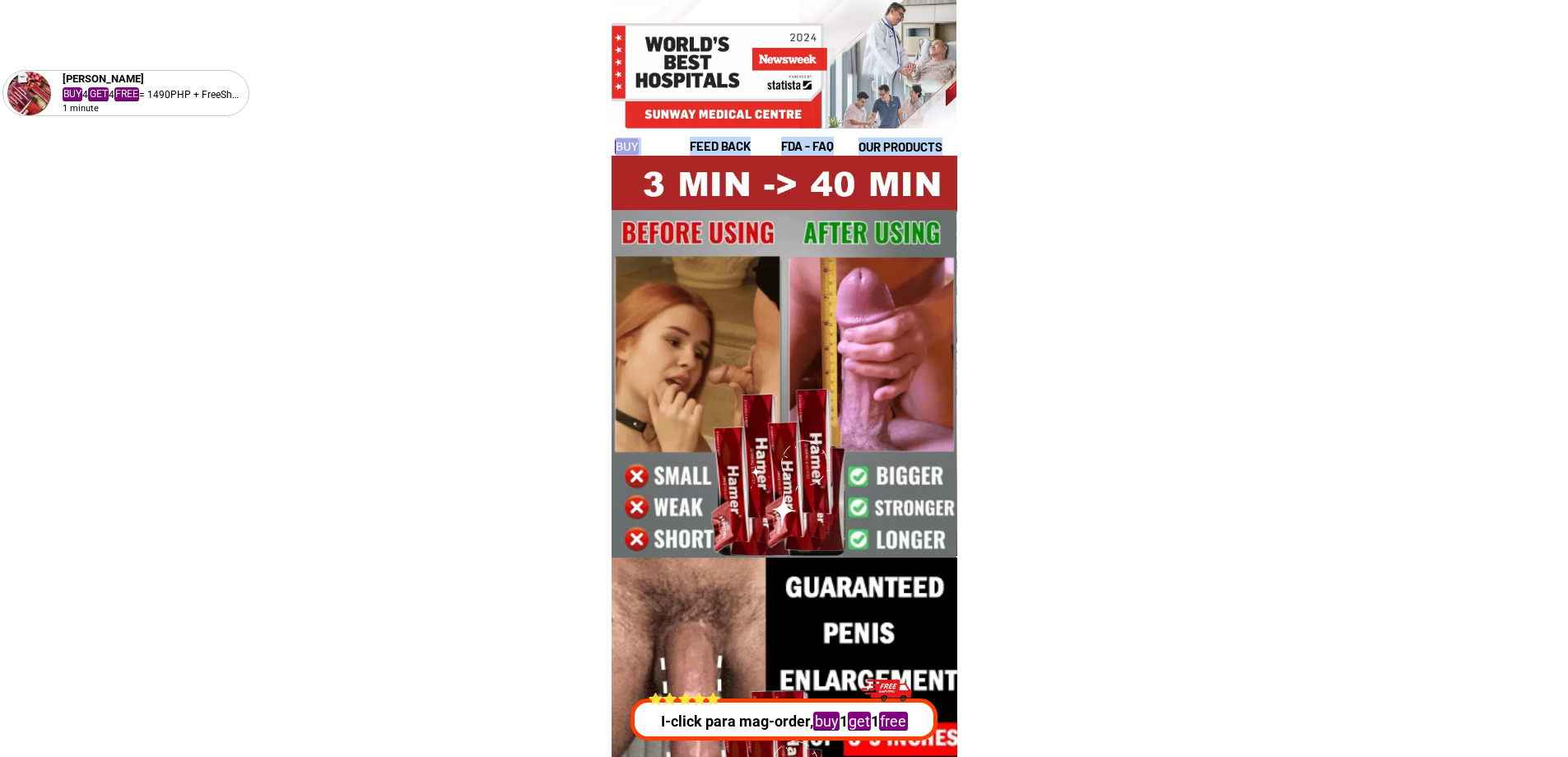
drag, startPoint x: 738, startPoint y: 24, endPoint x: 877, endPoint y: 204, distance: 227.4
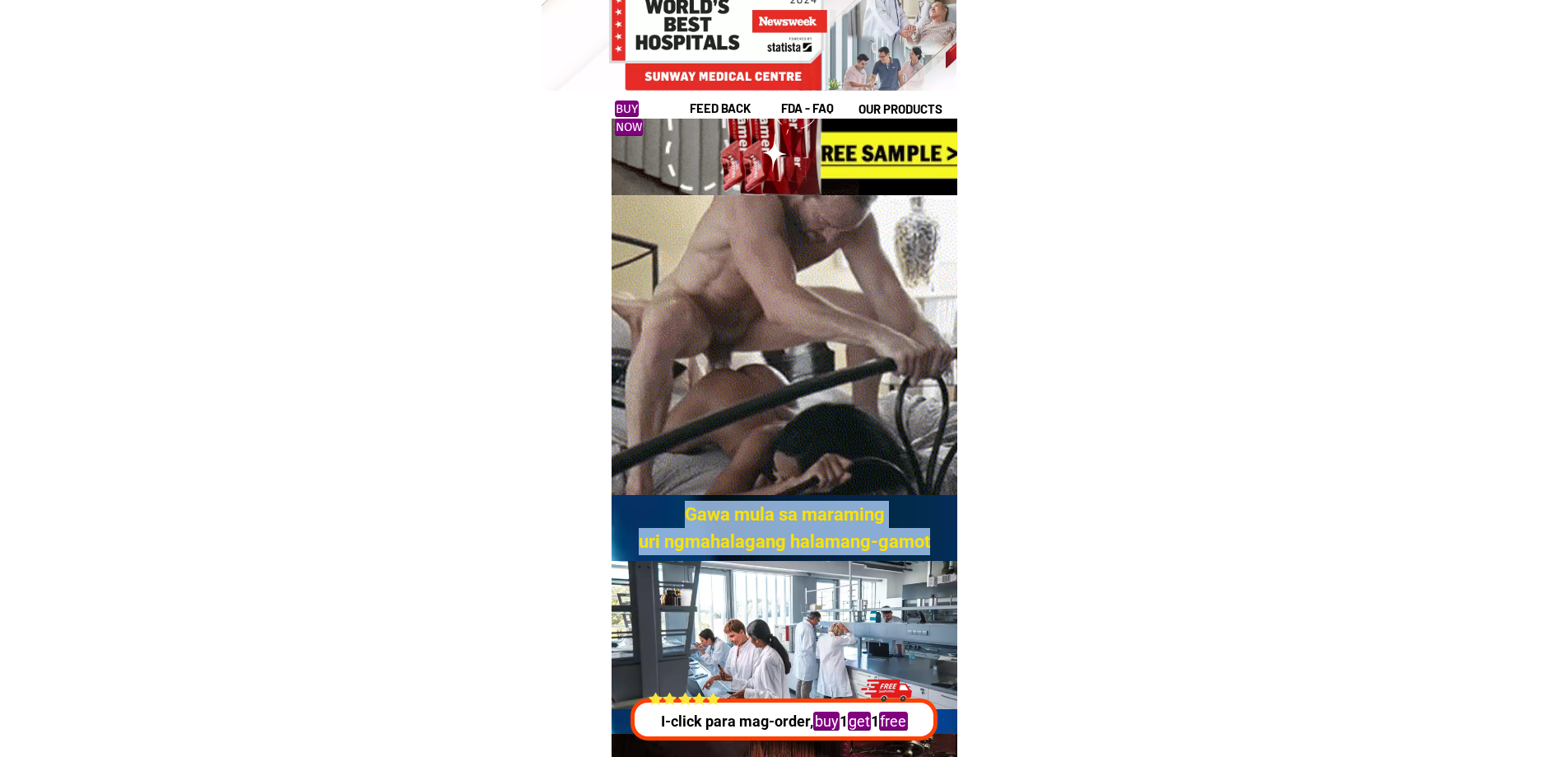
drag, startPoint x: 738, startPoint y: 191, endPoint x: 790, endPoint y: 509, distance: 322.2
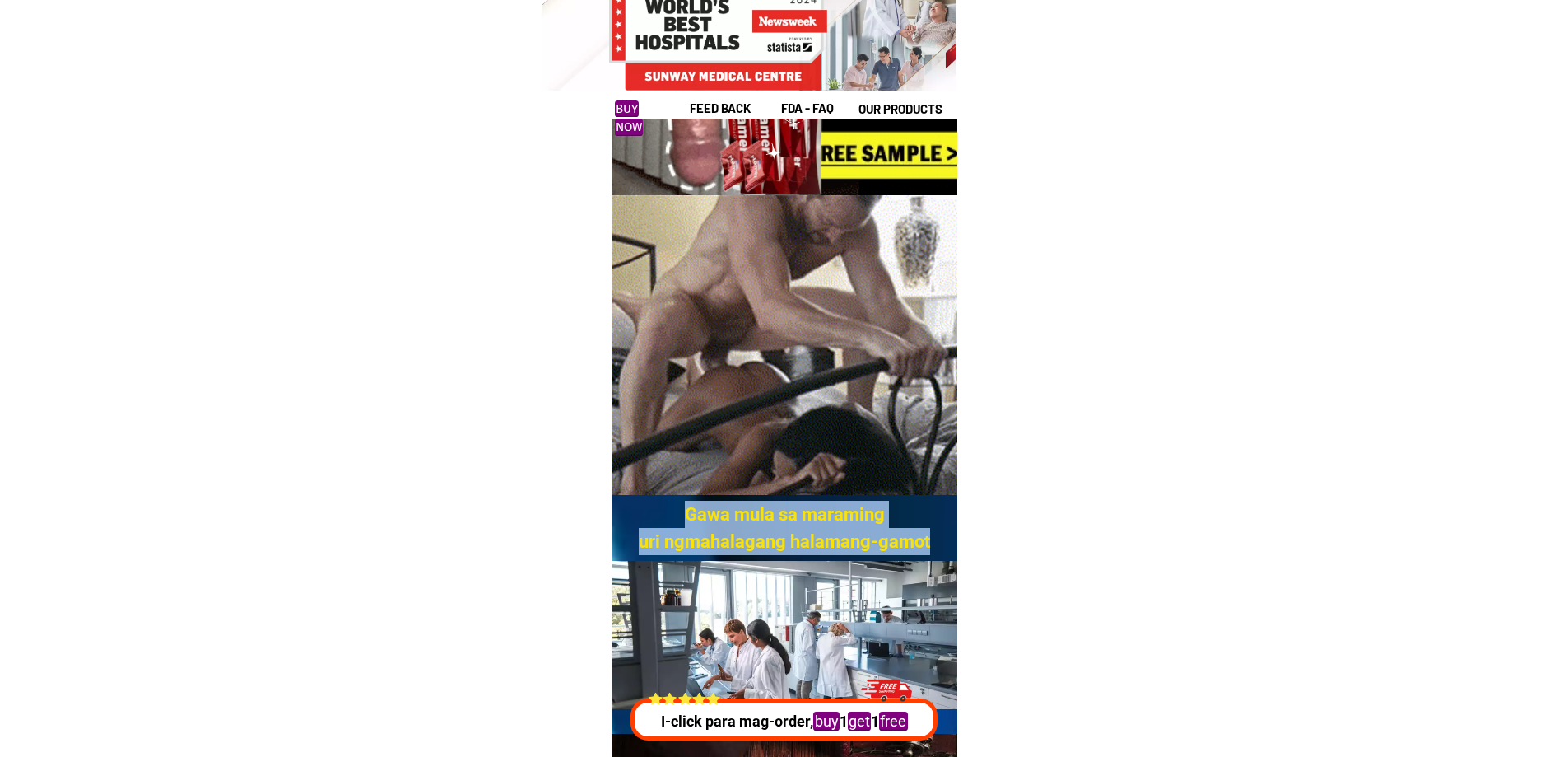
click at [790, 509] on div "Gawa mula sa maraming uri ngmahalagang halamang-gamot Gamit ang makabagong tekn…" at bounding box center [784, 472] width 345 height 1947
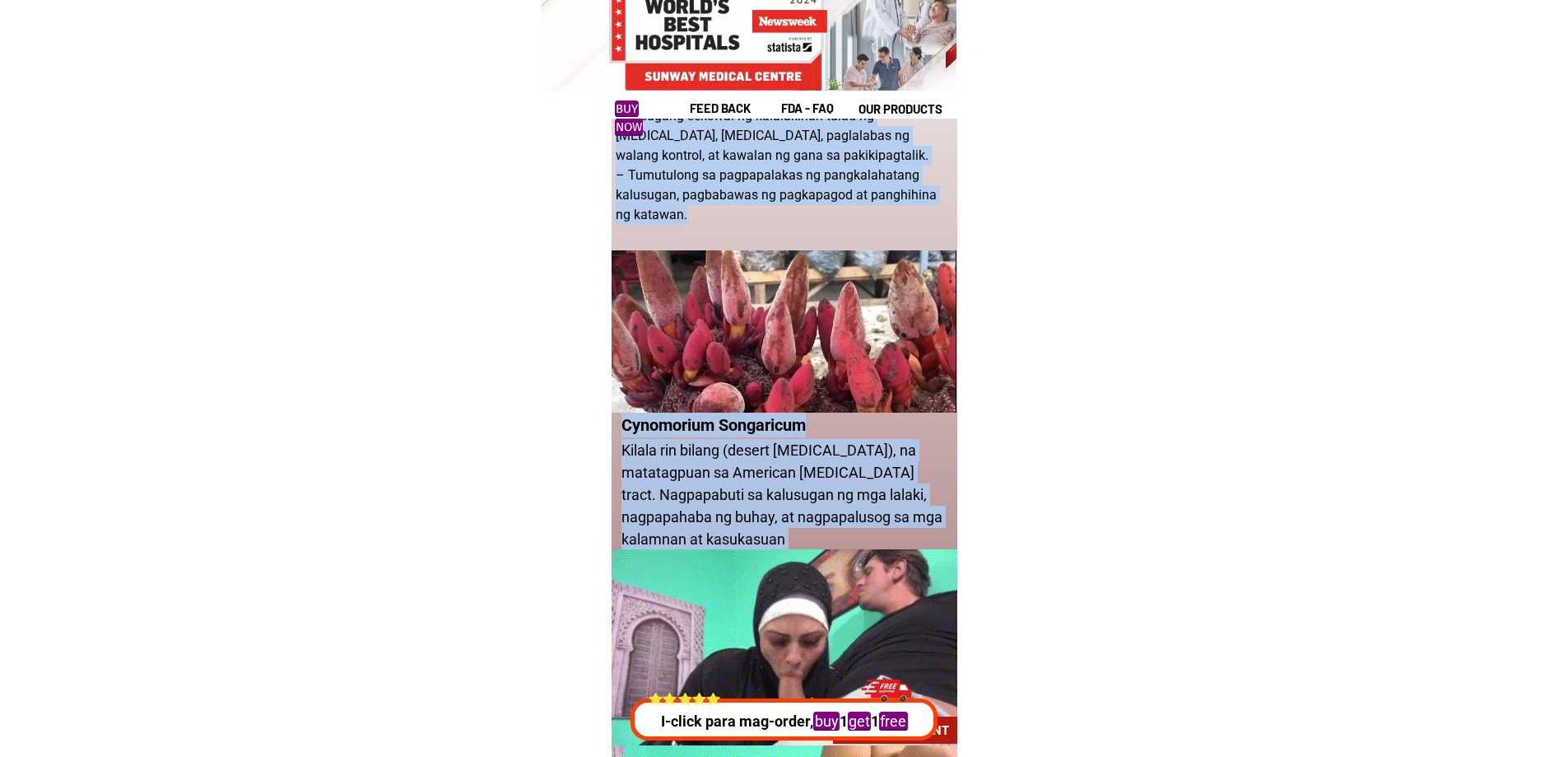
scroll to position [1564, 0]
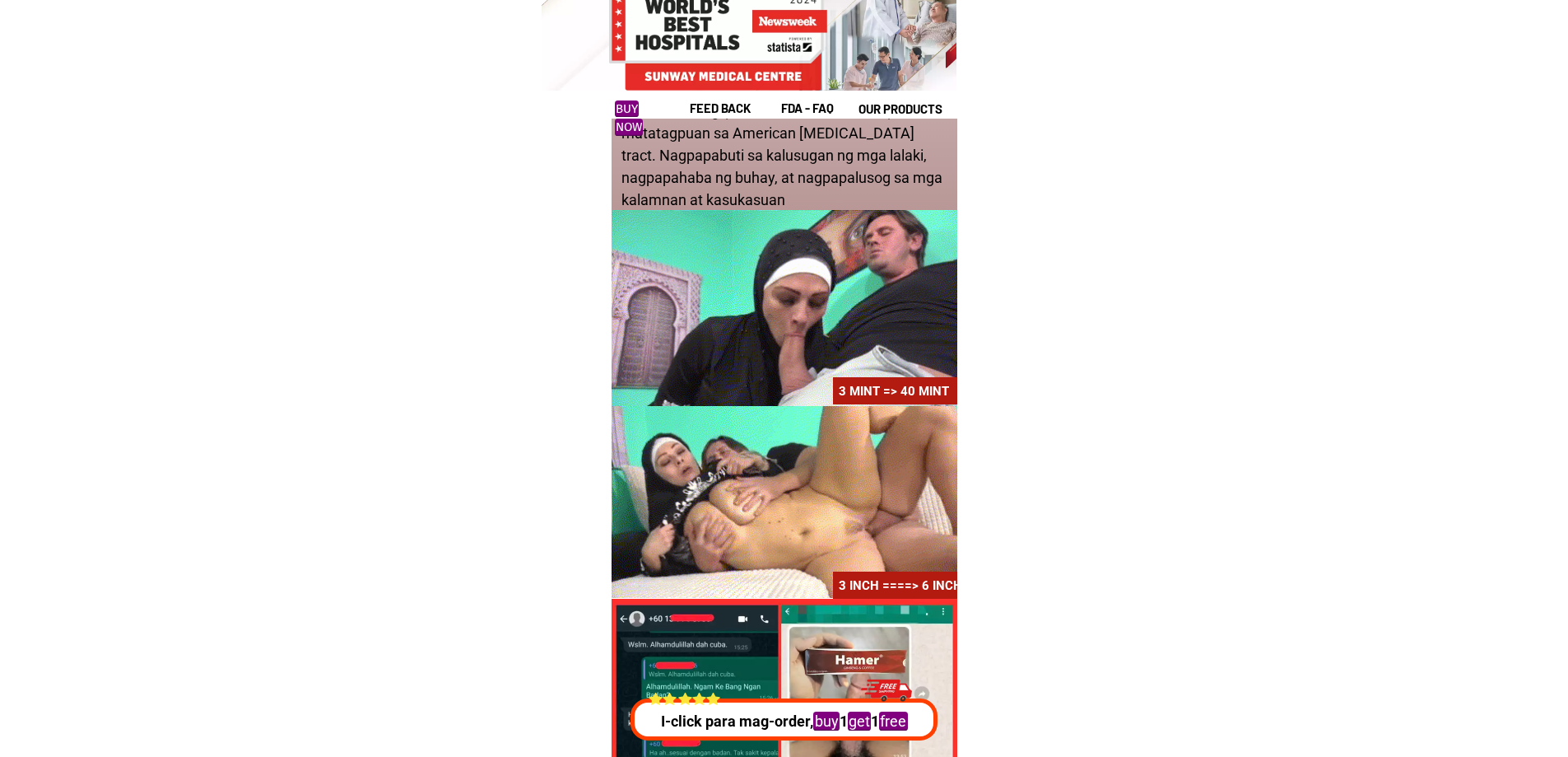
scroll to position [2223, 0]
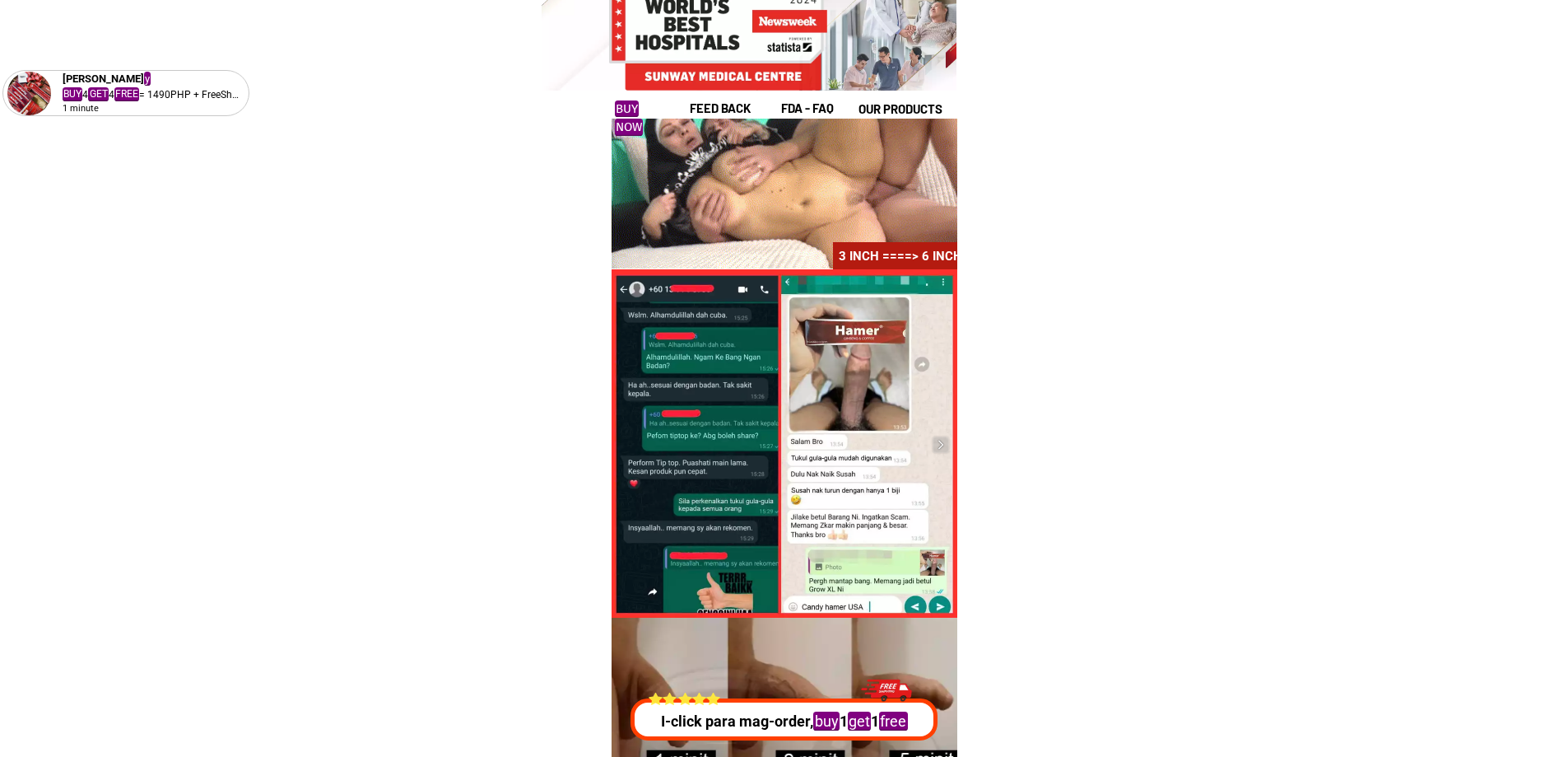
drag, startPoint x: 680, startPoint y: 403, endPoint x: 952, endPoint y: 515, distance: 294.2
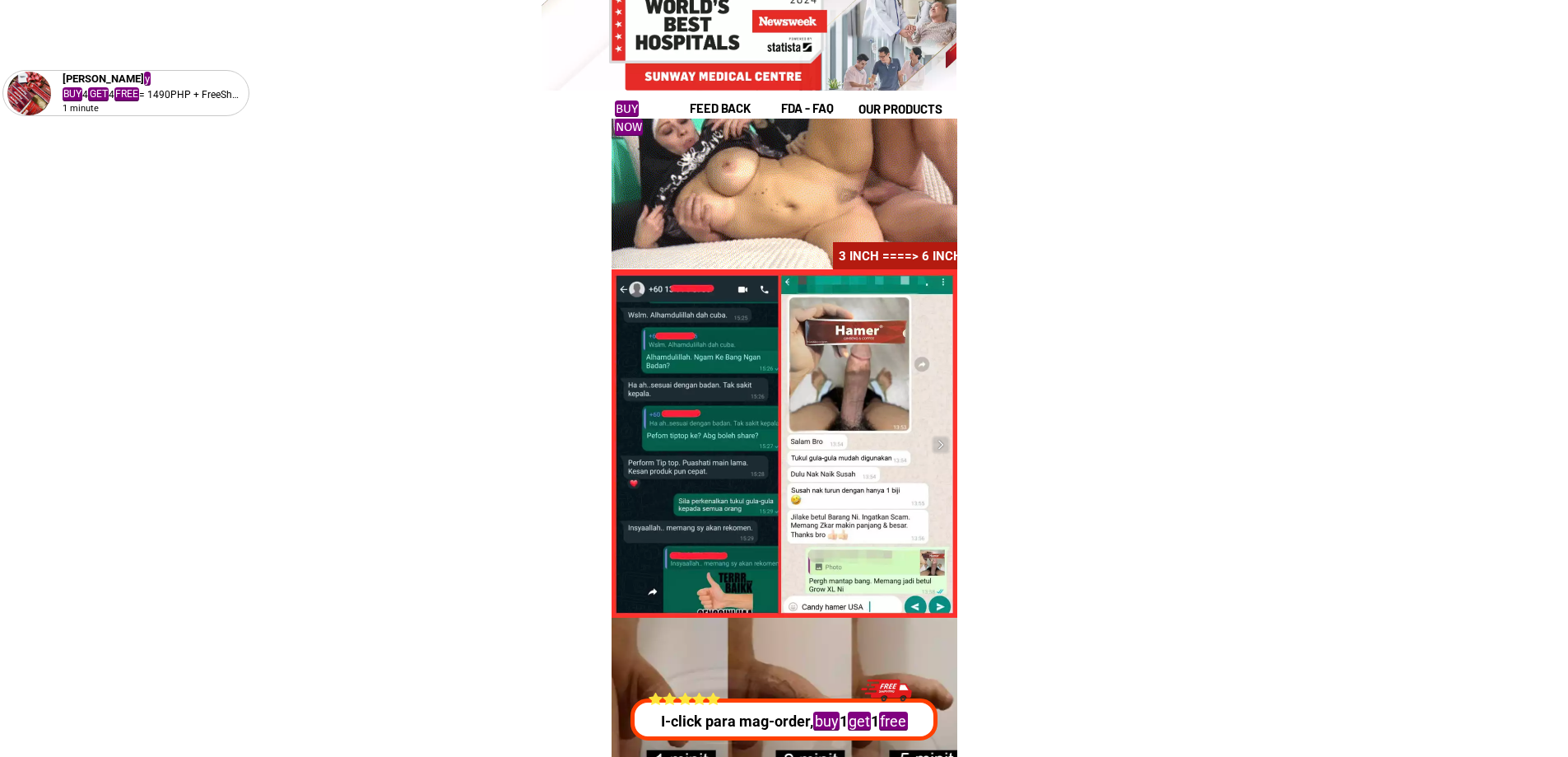
click at [952, 515] on div at bounding box center [784, 444] width 345 height 350
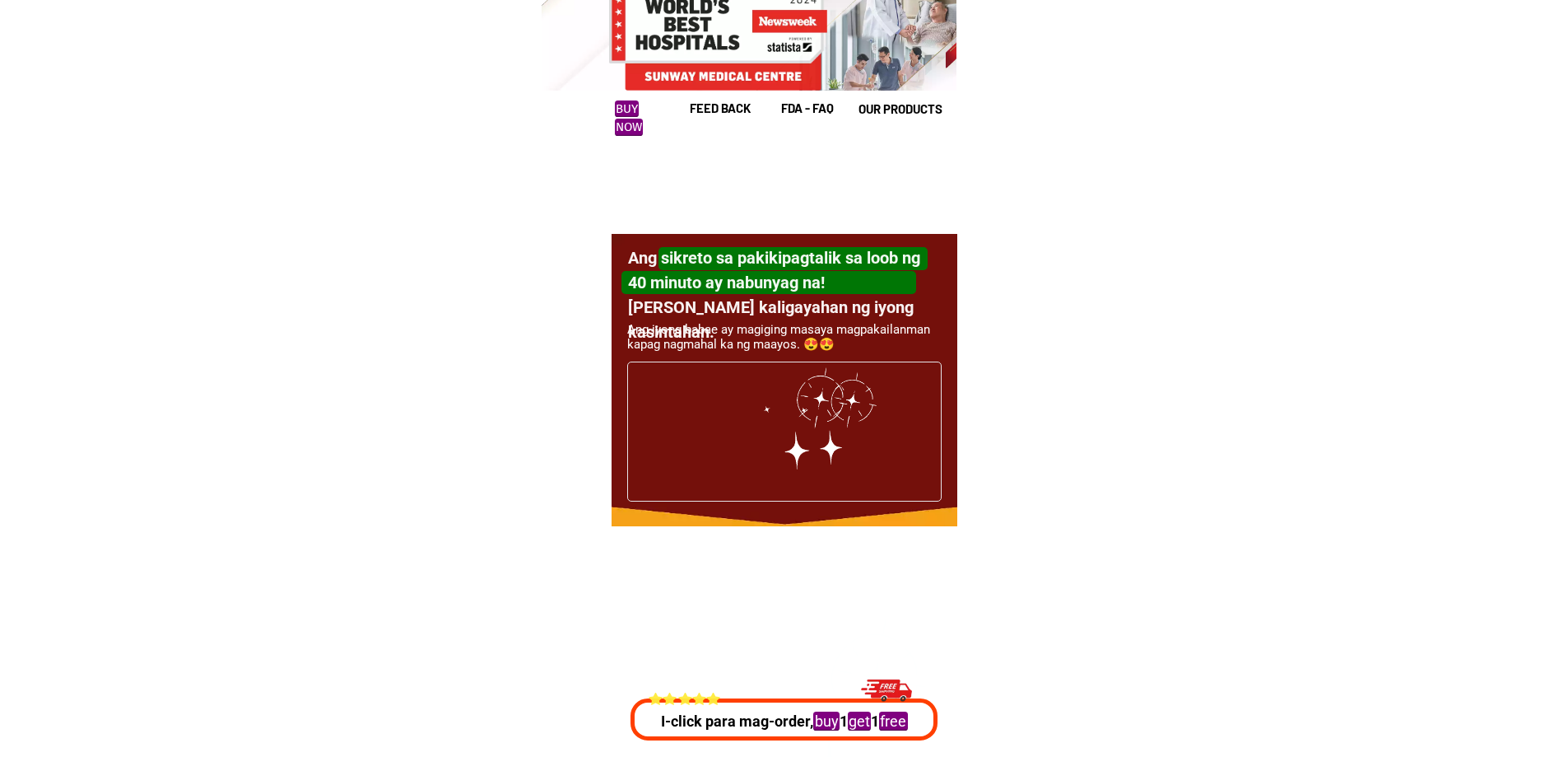
scroll to position [5269, 0]
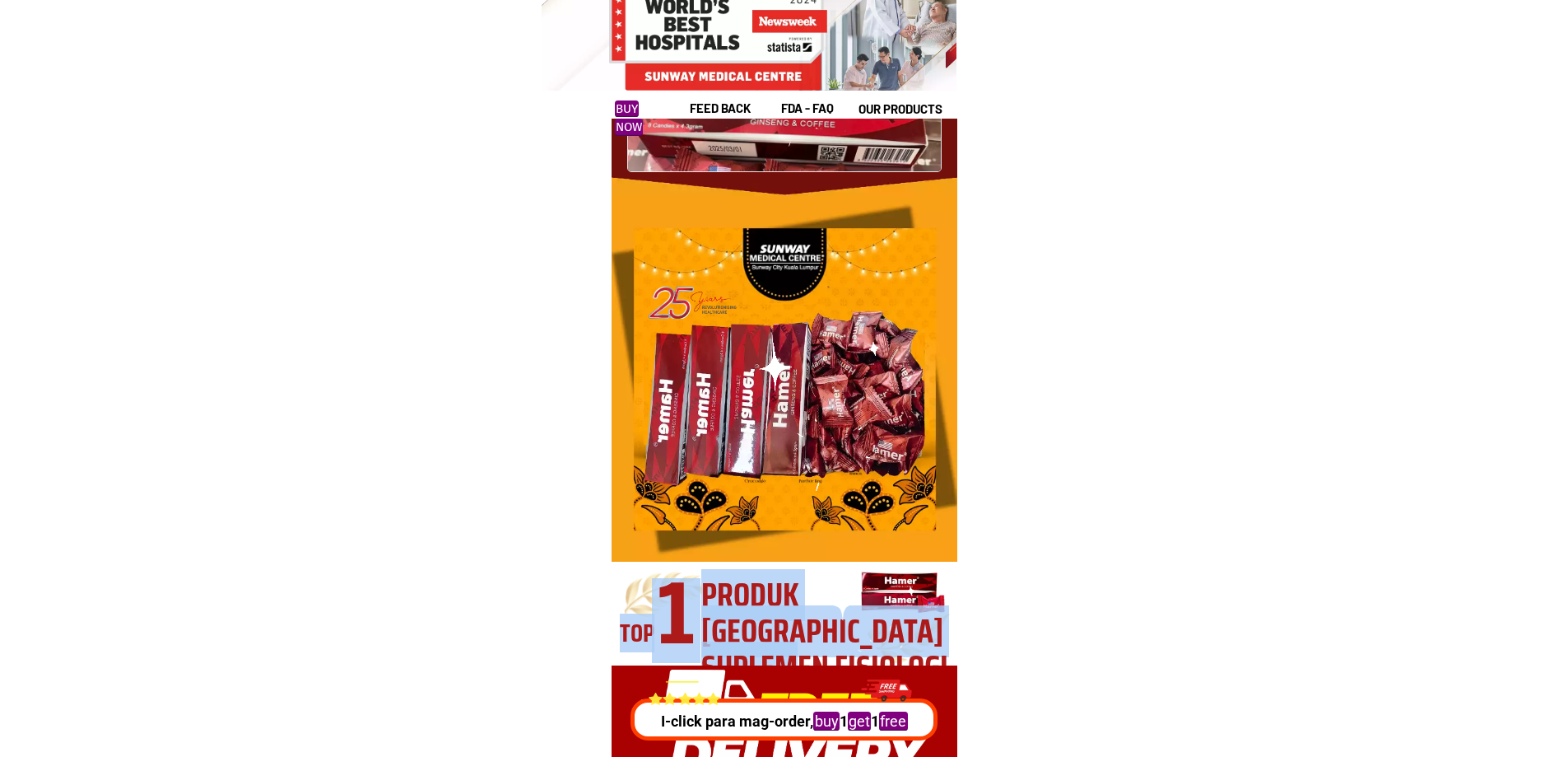
drag, startPoint x: 747, startPoint y: 404, endPoint x: 796, endPoint y: 637, distance: 238.1
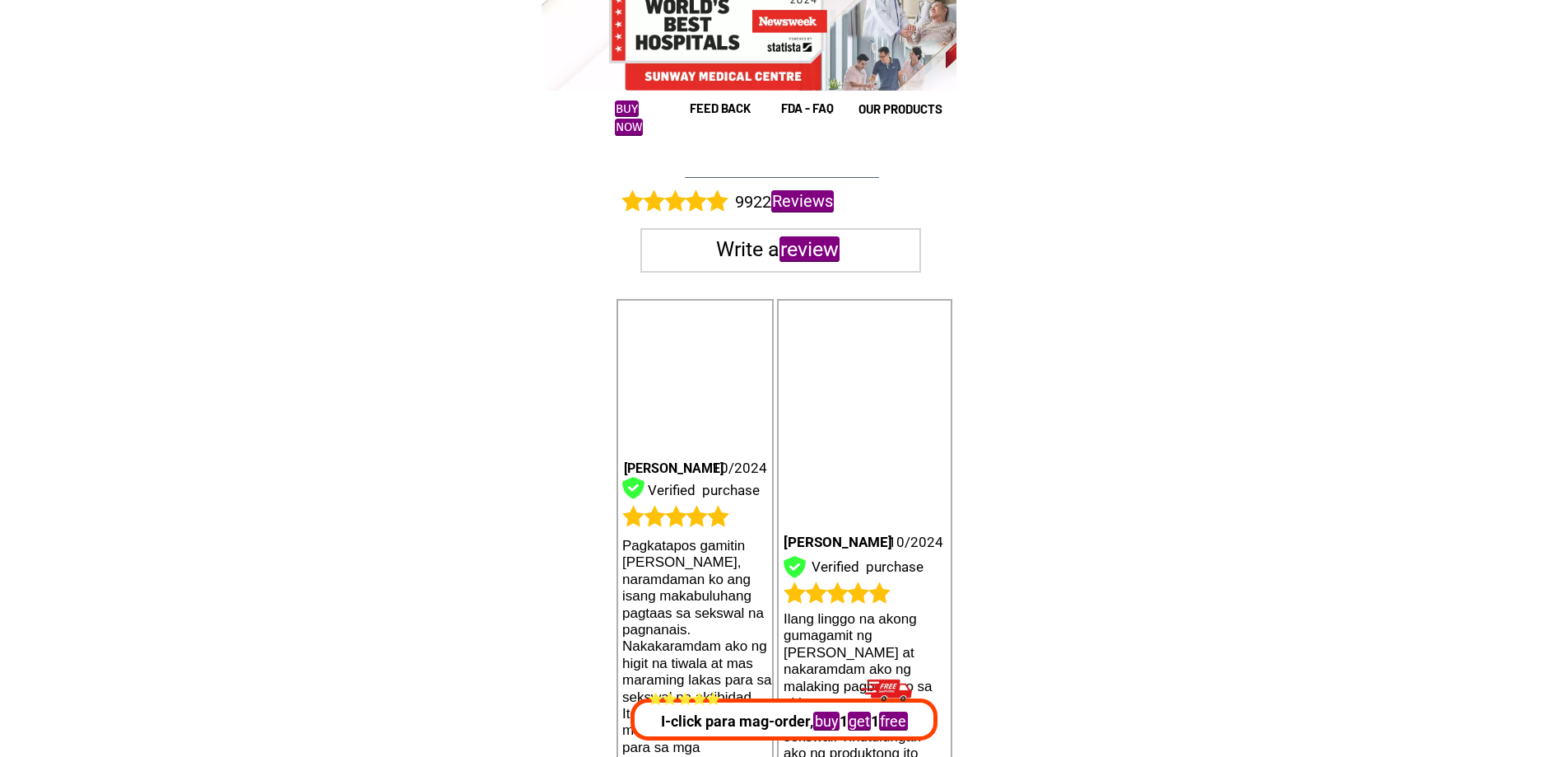
scroll to position [26839, 0]
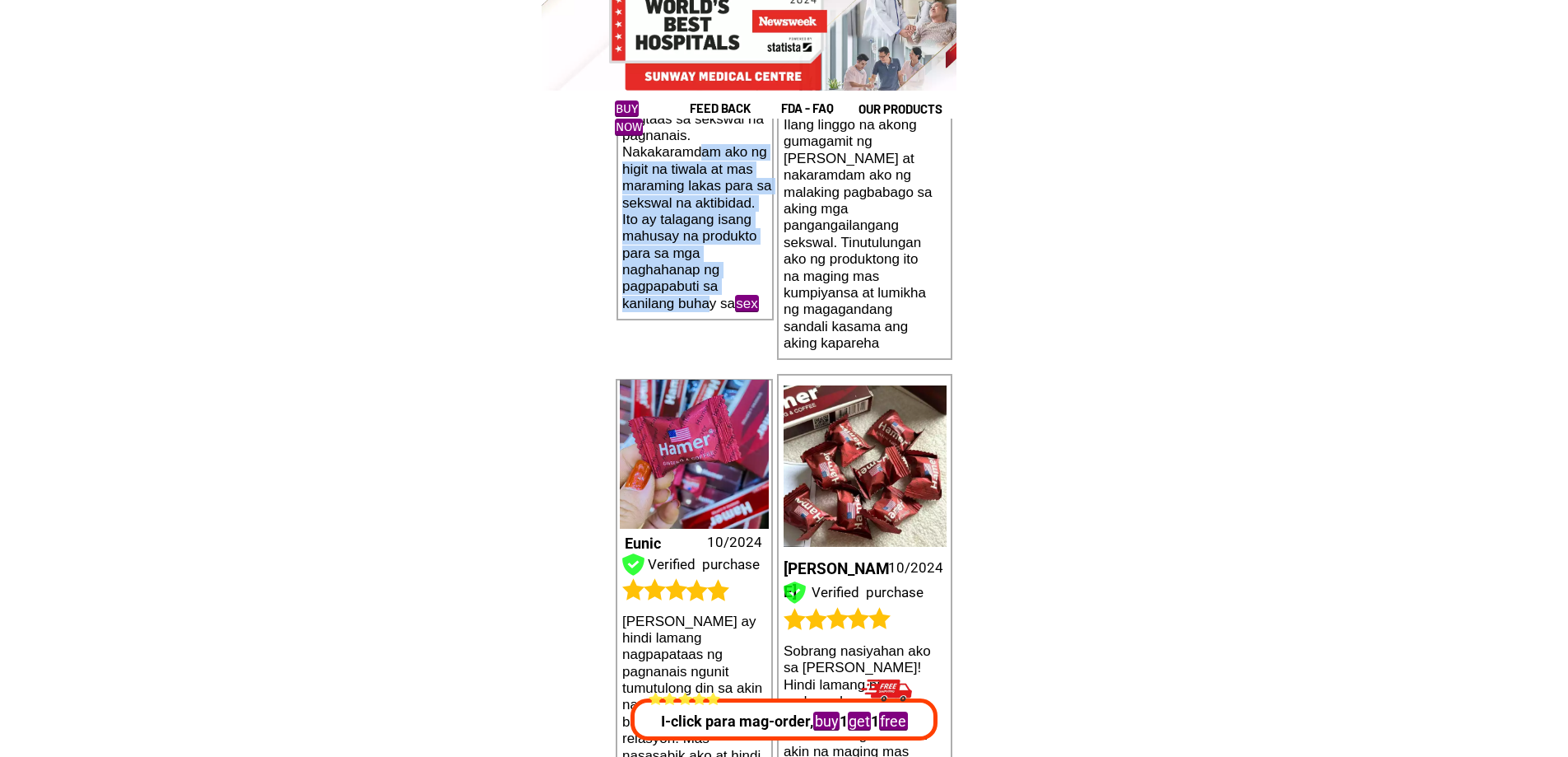
drag, startPoint x: 673, startPoint y: 221, endPoint x: 683, endPoint y: 303, distance: 82.6
click at [683, 303] on h1 "Pagkatapos gamitin [PERSON_NAME], naramdaman ko ang isang makabuluhang pagtaas …" at bounding box center [698, 178] width 150 height 268
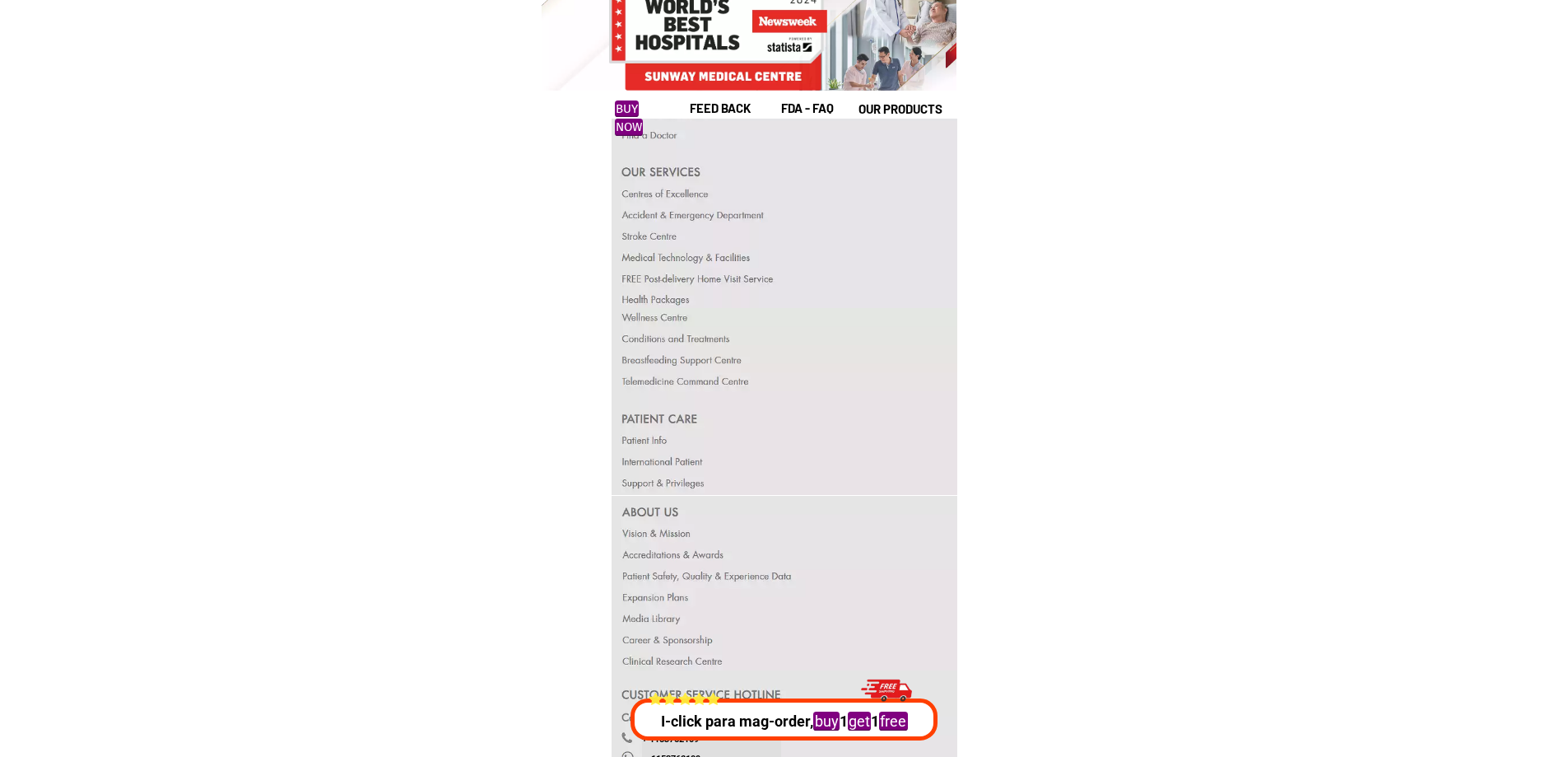
scroll to position [31862, 0]
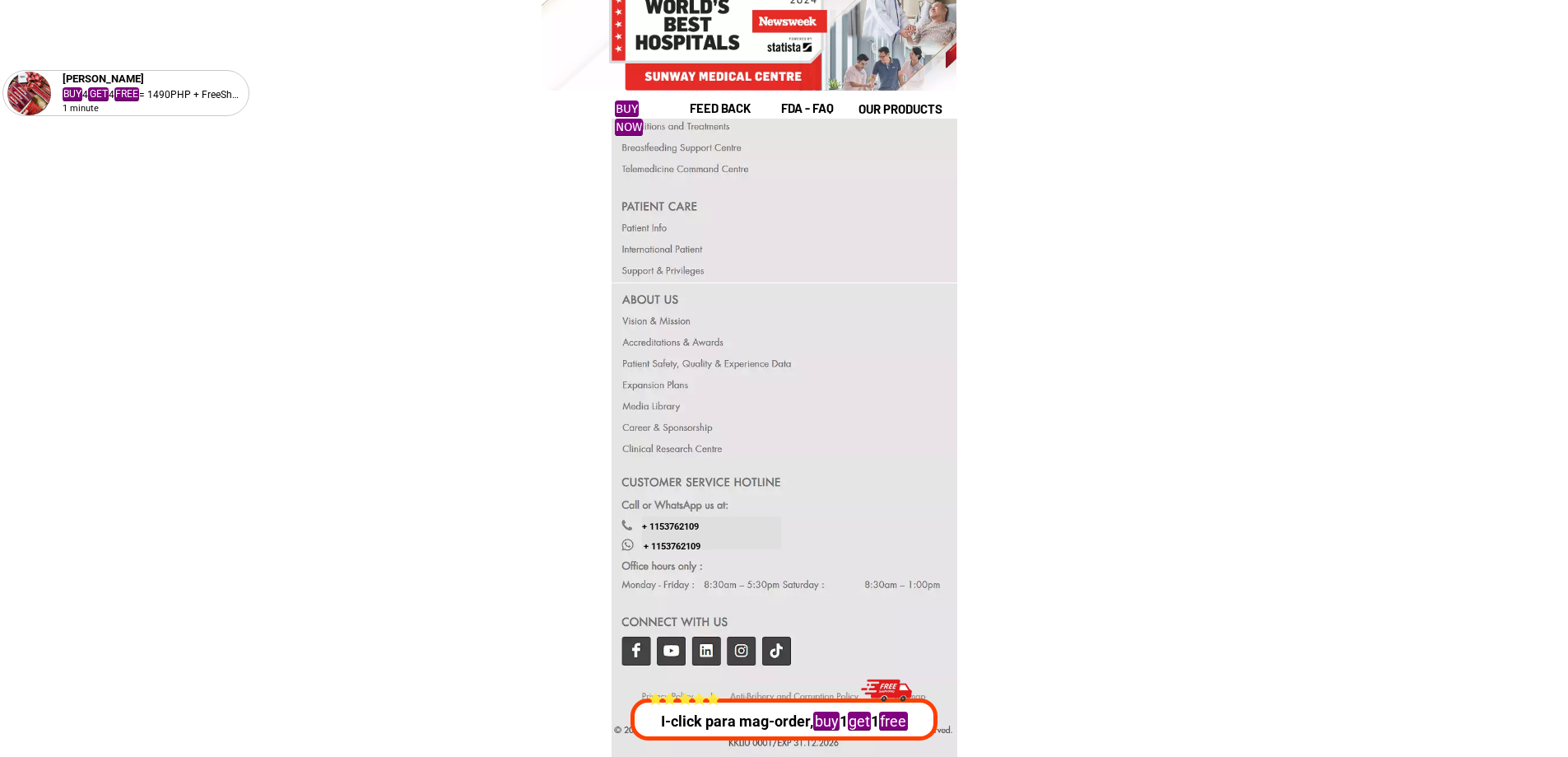
click at [633, 648] on div at bounding box center [784, 570] width 346 height 226
click at [642, 646] on div at bounding box center [784, 570] width 346 height 226
click at [728, 647] on div at bounding box center [784, 570] width 346 height 226
click at [763, 651] on div at bounding box center [784, 570] width 346 height 226
click at [638, 649] on div at bounding box center [784, 570] width 346 height 226
